Goal: Navigation & Orientation: Find specific page/section

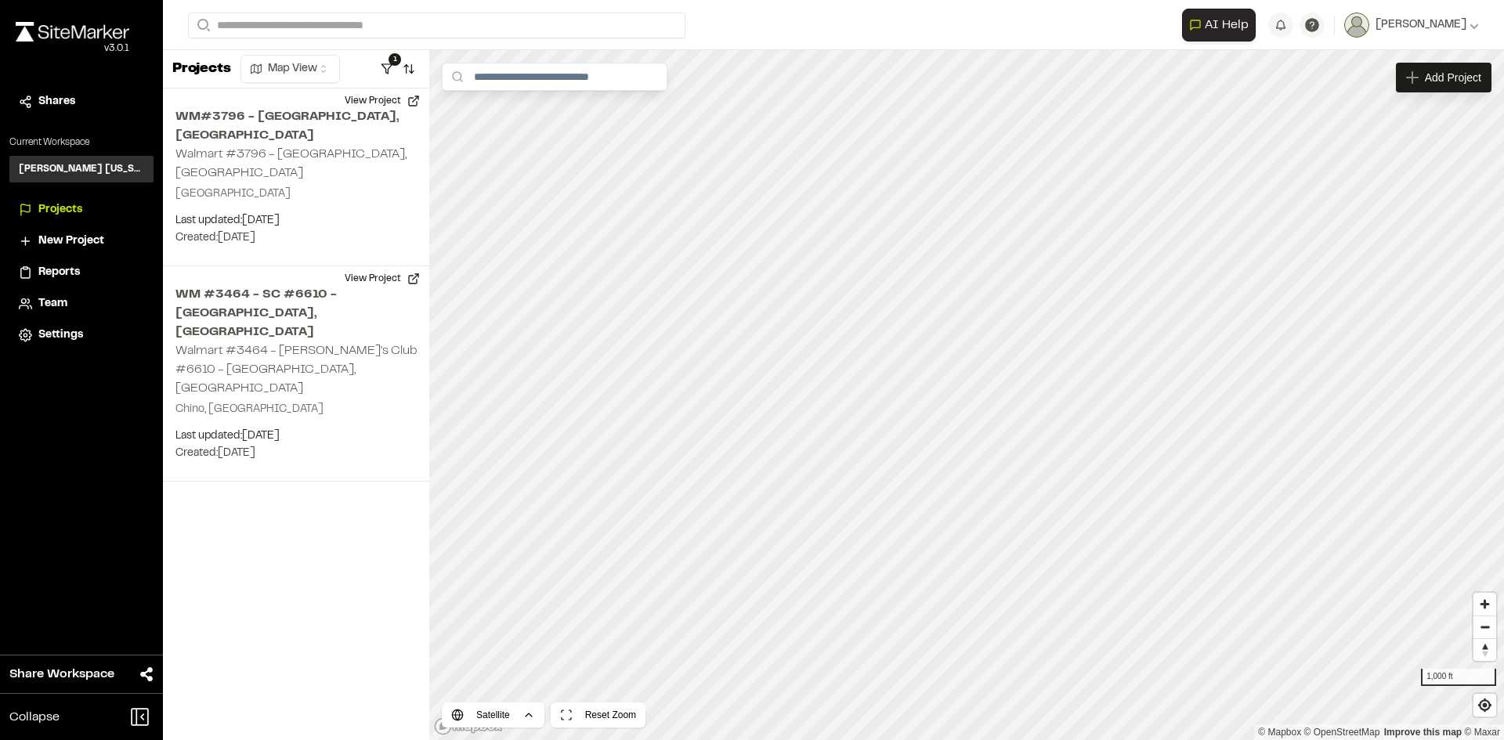
click at [961, 7] on div "**********" at bounding box center [833, 25] width 1291 height 50
